Goal: Information Seeking & Learning: Learn about a topic

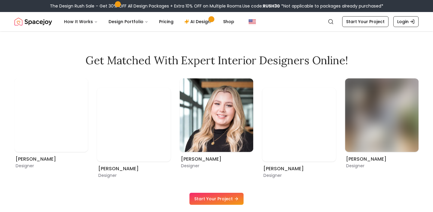
scroll to position [322, 0]
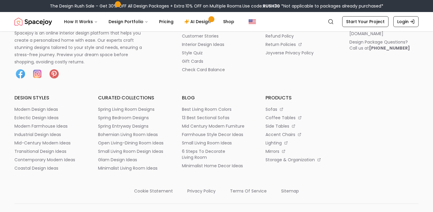
scroll to position [3126, 0]
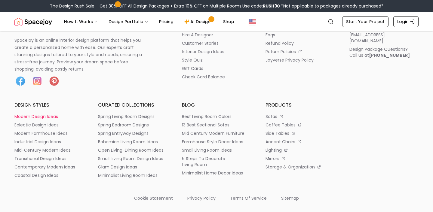
click at [52, 114] on p "modern design ideas" at bounding box center [36, 117] width 44 height 6
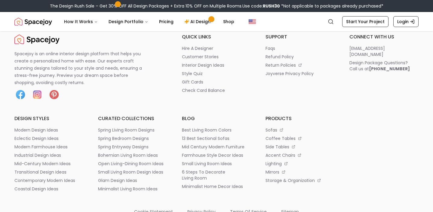
scroll to position [3126, 0]
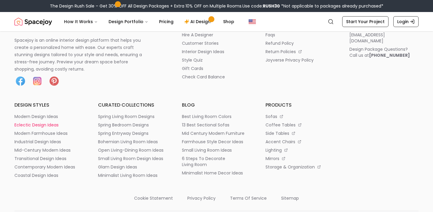
click at [37, 124] on p "eclectic design ideas" at bounding box center [36, 125] width 44 height 6
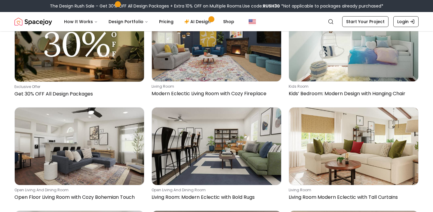
scroll to position [183, 0]
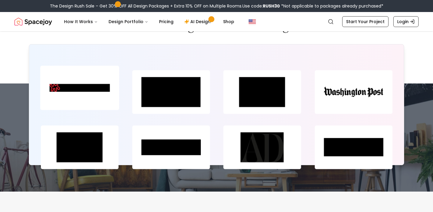
scroll to position [3126, 0]
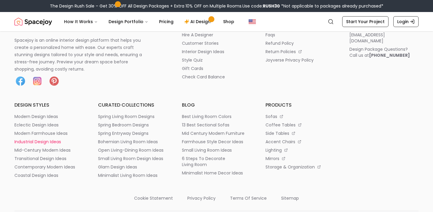
click at [54, 139] on p "industrial design ideas" at bounding box center [37, 142] width 47 height 6
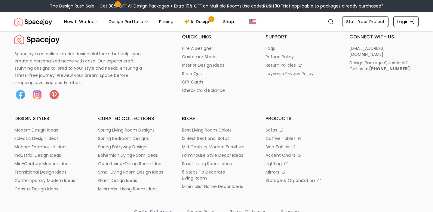
scroll to position [3126, 0]
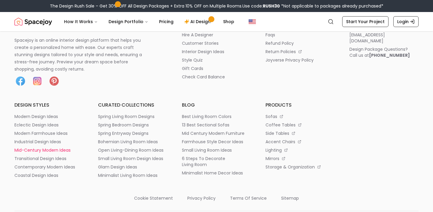
click at [57, 149] on p "mid-century modern ideas" at bounding box center [42, 150] width 56 height 6
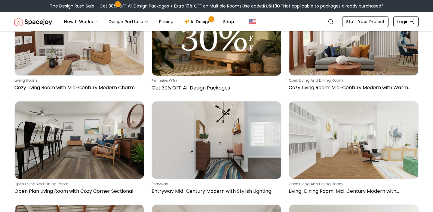
scroll to position [608, 0]
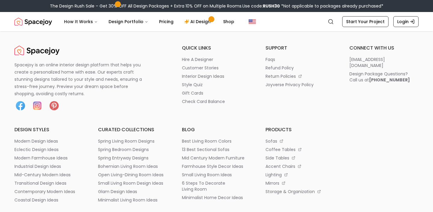
scroll to position [3126, 0]
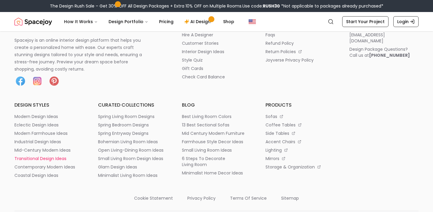
click at [56, 159] on p "transitional design ideas" at bounding box center [40, 159] width 52 height 6
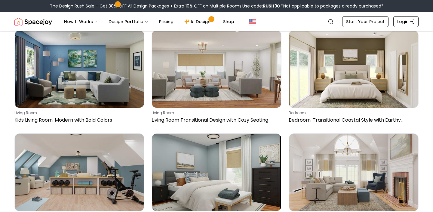
scroll to position [360, 0]
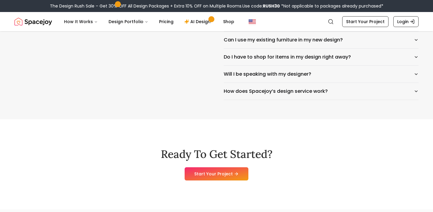
scroll to position [3126, 0]
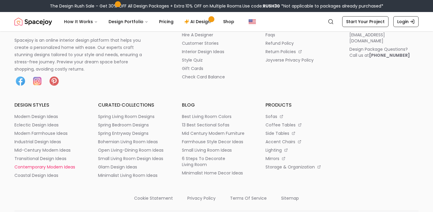
click at [69, 167] on p "contemporary modern ideas" at bounding box center [44, 167] width 61 height 6
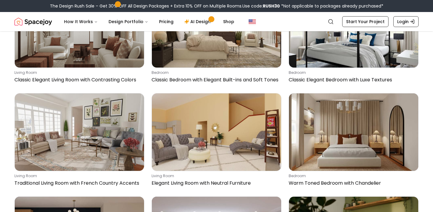
scroll to position [819, 0]
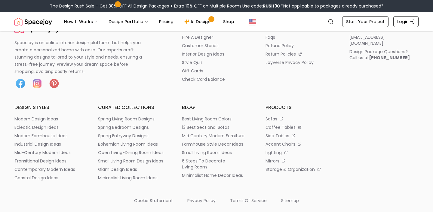
scroll to position [3126, 0]
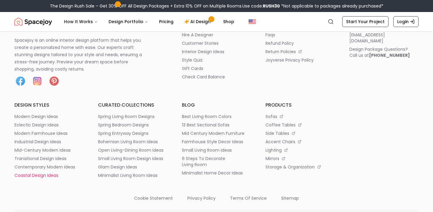
click at [36, 175] on p "coastal design ideas" at bounding box center [36, 176] width 44 height 6
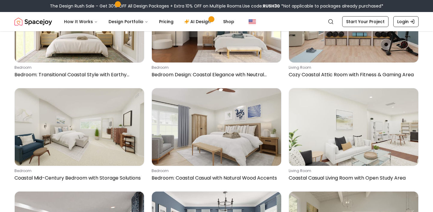
scroll to position [306, 0]
